Goal: Task Accomplishment & Management: Use online tool/utility

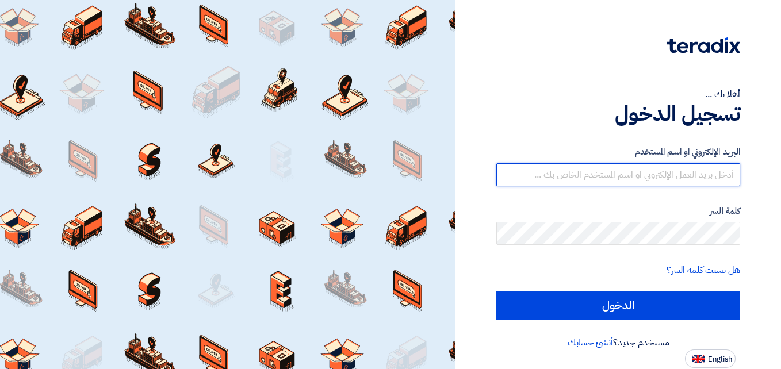
type input "[DOMAIN_NAME][EMAIL_ADDRESS][DOMAIN_NAME]"
click at [640, 171] on input "[DOMAIN_NAME][EMAIL_ADDRESS][DOMAIN_NAME]" at bounding box center [618, 174] width 244 height 23
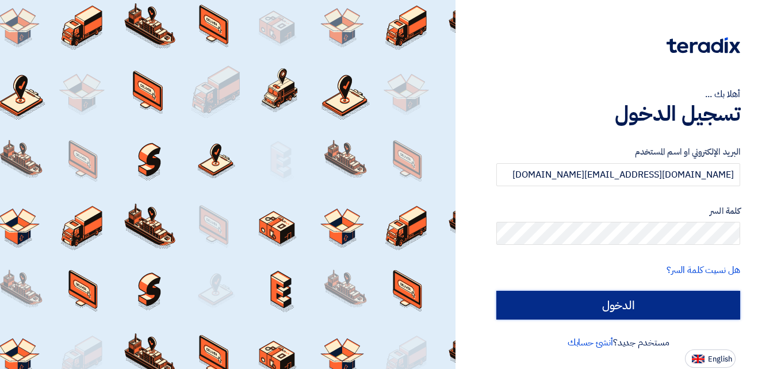
click at [645, 296] on input "الدخول" at bounding box center [618, 305] width 244 height 29
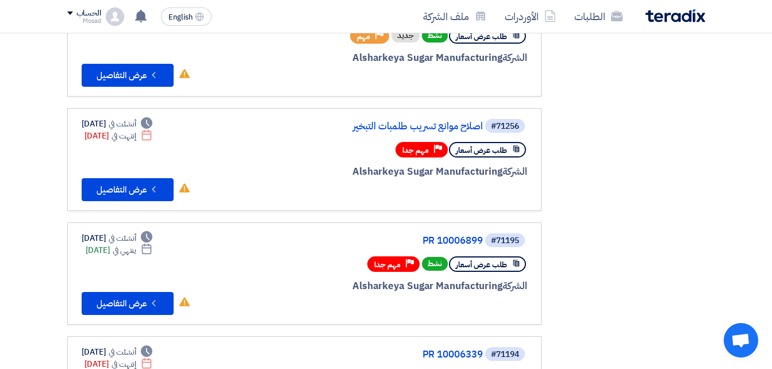
scroll to position [287, 0]
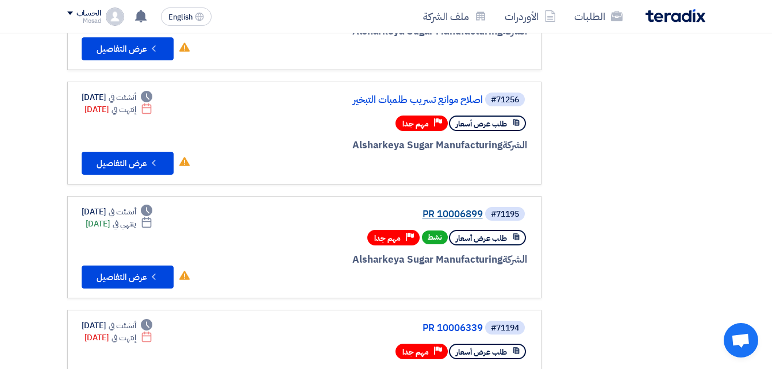
click at [460, 213] on link "PR 10006899" at bounding box center [368, 214] width 230 height 10
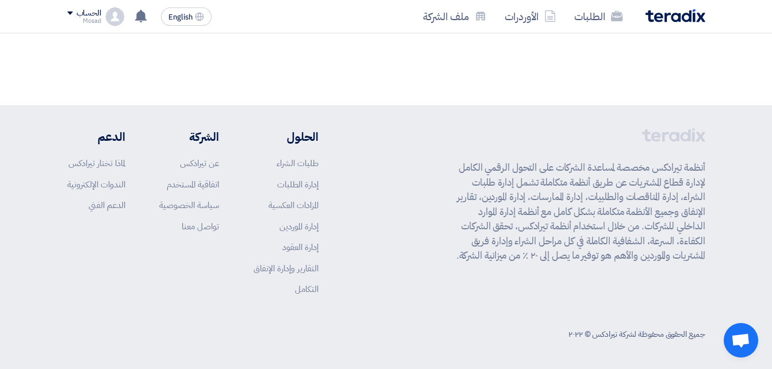
click at [460, 213] on p "أنظمة تيرادكس مخصصة لمساعدة الشركات على التحول الرقمي الكامل لإدارة قطاع المشتر…" at bounding box center [577, 211] width 255 height 103
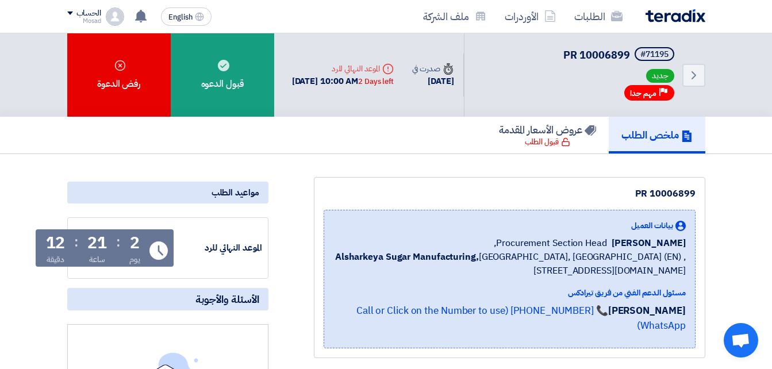
drag, startPoint x: 632, startPoint y: 192, endPoint x: 696, endPoint y: 191, distance: 64.4
click at [696, 191] on div "PR 10006899 بيانات العميل [PERSON_NAME] Procurement Section Head, Alsharkeya Su…" at bounding box center [509, 267] width 391 height 181
drag, startPoint x: 696, startPoint y: 191, endPoint x: 685, endPoint y: 192, distance: 11.5
copy div "PR 10006899"
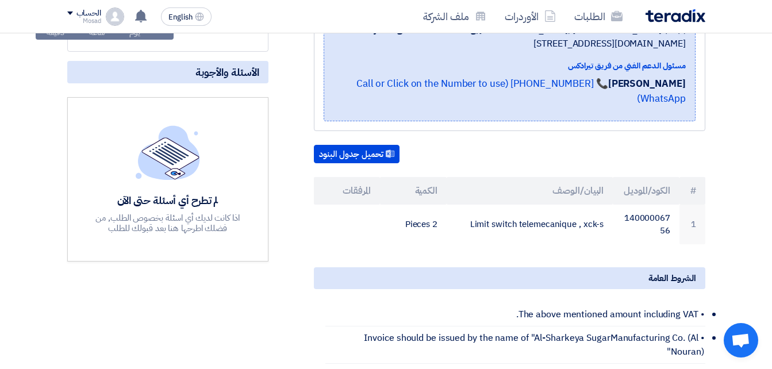
scroll to position [287, 0]
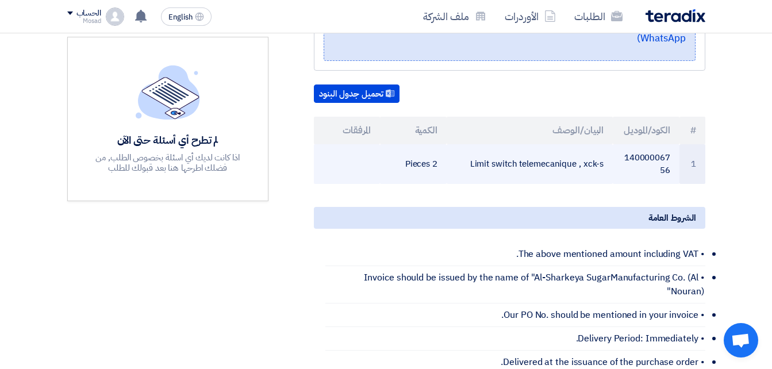
drag, startPoint x: 467, startPoint y: 144, endPoint x: 605, endPoint y: 160, distance: 139.4
click at [605, 160] on td "Limit switch telemecanique , xck-s" at bounding box center [530, 164] width 166 height 40
drag, startPoint x: 605, startPoint y: 160, endPoint x: 576, endPoint y: 149, distance: 30.7
copy td "Limit switch telemecanique , xck-s"
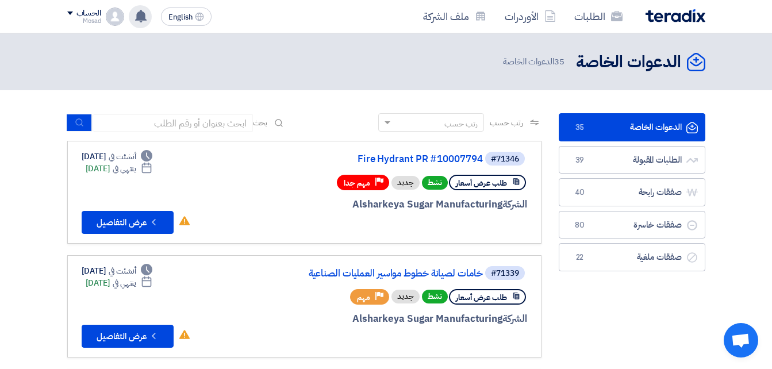
click at [138, 13] on use at bounding box center [140, 16] width 11 height 13
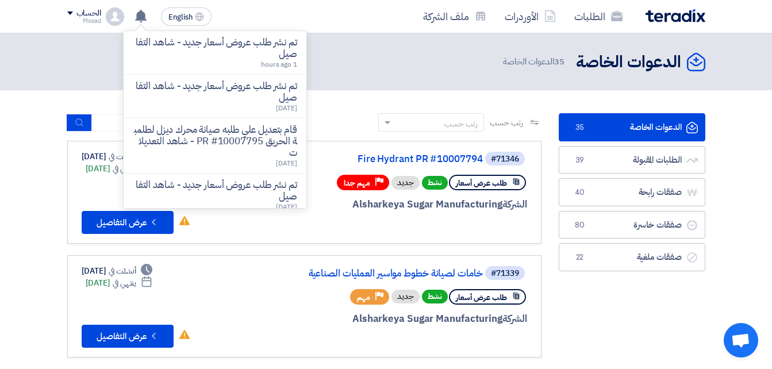
click at [186, 89] on p "تم نشر طلب عروض أسعار جديد - شاهد التفاصيل" at bounding box center [215, 91] width 164 height 23
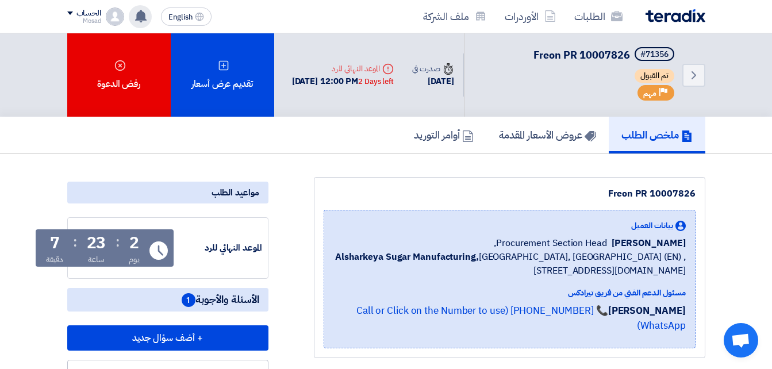
click at [133, 14] on div "تم نشر طلب عروض أسعار جديد - شاهد التفاصيل 1 hours ago تم نشر طلب عروض أسعار جد…" at bounding box center [140, 16] width 23 height 23
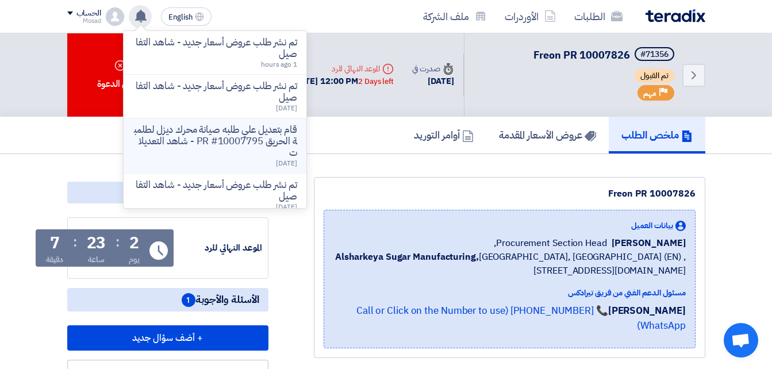
click at [255, 139] on p "قام بتعديل علي طلبه صيانة محرك ديزل لطلمبة الحريق PR #10007795 - شاهد التعديلات" at bounding box center [215, 141] width 164 height 34
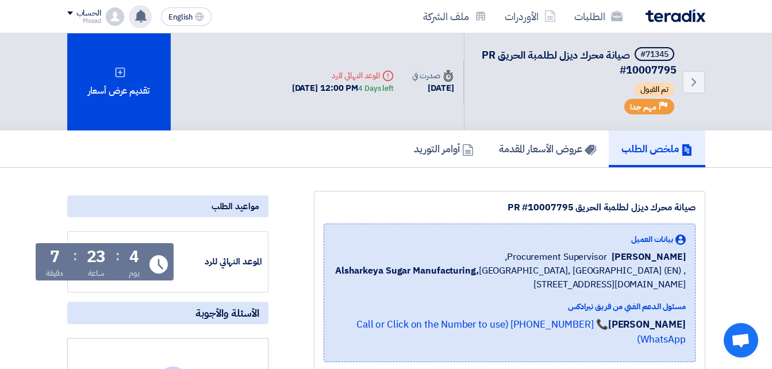
click at [142, 17] on use at bounding box center [140, 16] width 11 height 13
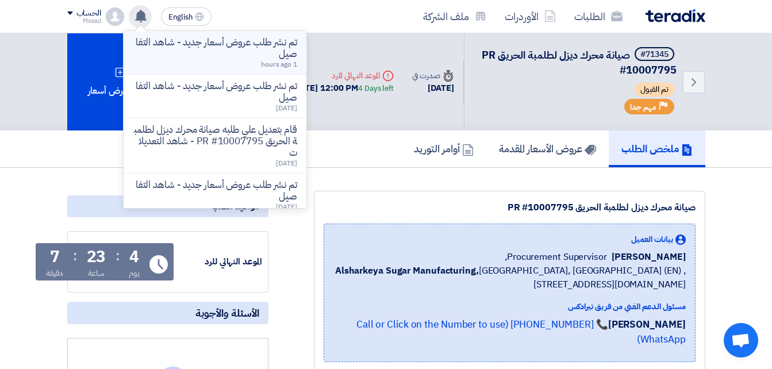
click at [198, 55] on p "تم نشر طلب عروض أسعار جديد - شاهد التفاصيل" at bounding box center [215, 48] width 164 height 23
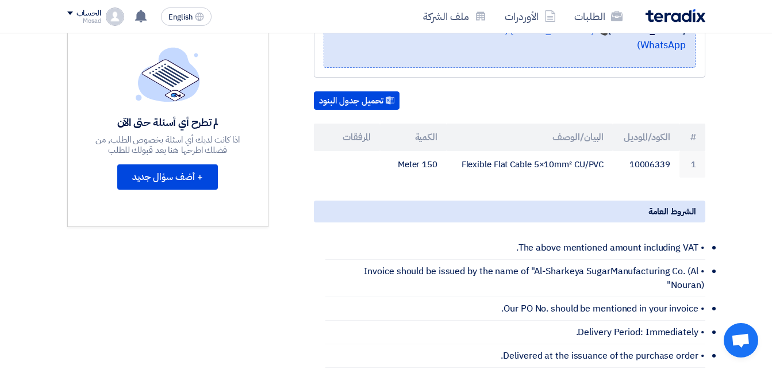
scroll to position [287, 0]
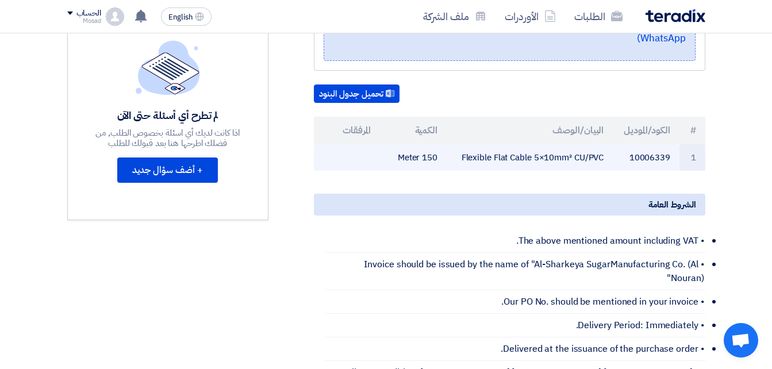
drag, startPoint x: 449, startPoint y: 139, endPoint x: 606, endPoint y: 132, distance: 156.5
click at [606, 144] on td "Flexible Flat Cable 5×10mm² CU/PVC" at bounding box center [530, 157] width 166 height 27
drag, startPoint x: 606, startPoint y: 132, endPoint x: 588, endPoint y: 140, distance: 19.6
copy td "Flexible Flat Cable 5×10mm² CU/PVC"
